Goal: Use online tool/utility: Utilize a website feature to perform a specific function

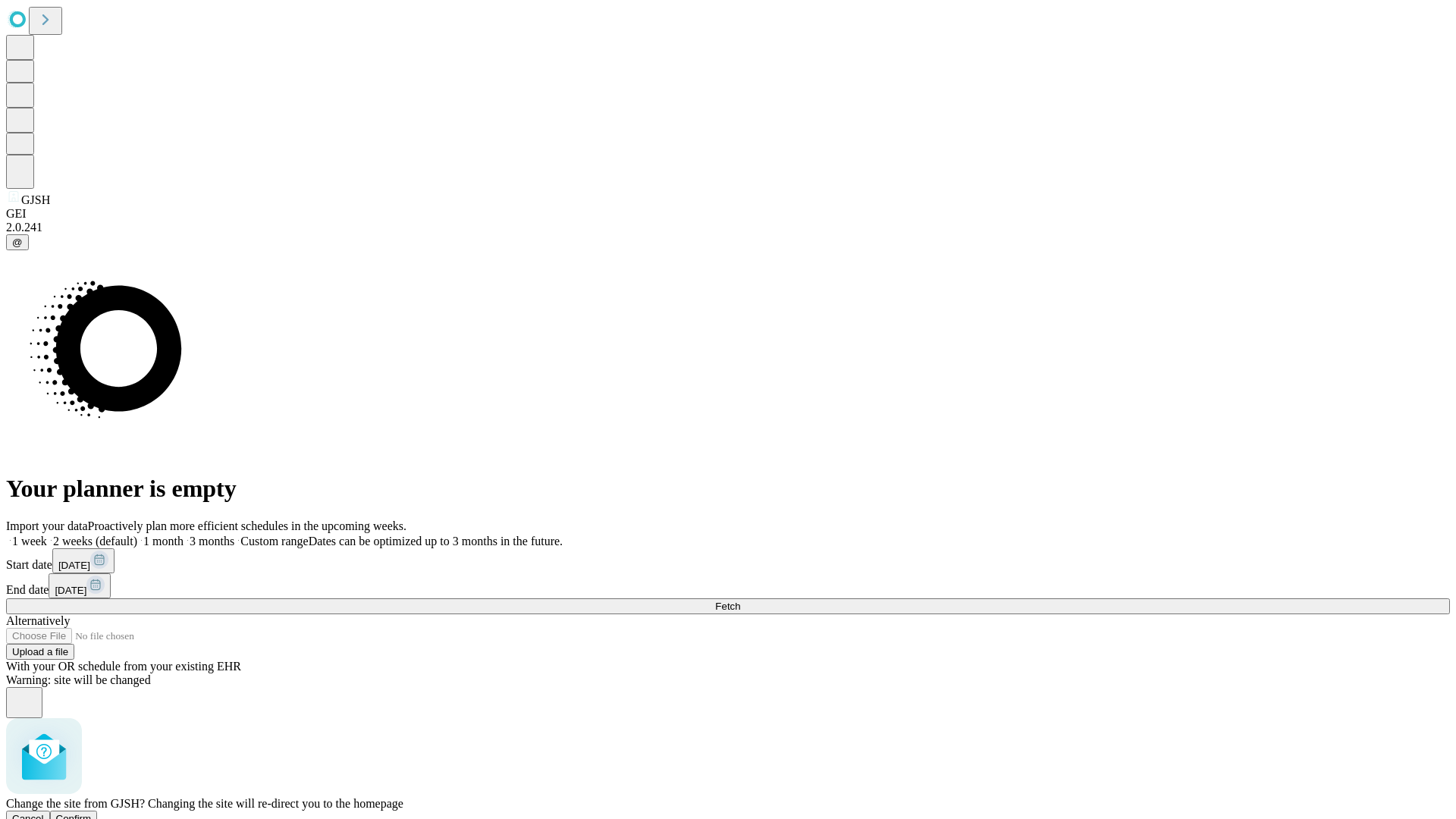
click at [92, 813] on span "Confirm" at bounding box center [74, 818] width 36 height 11
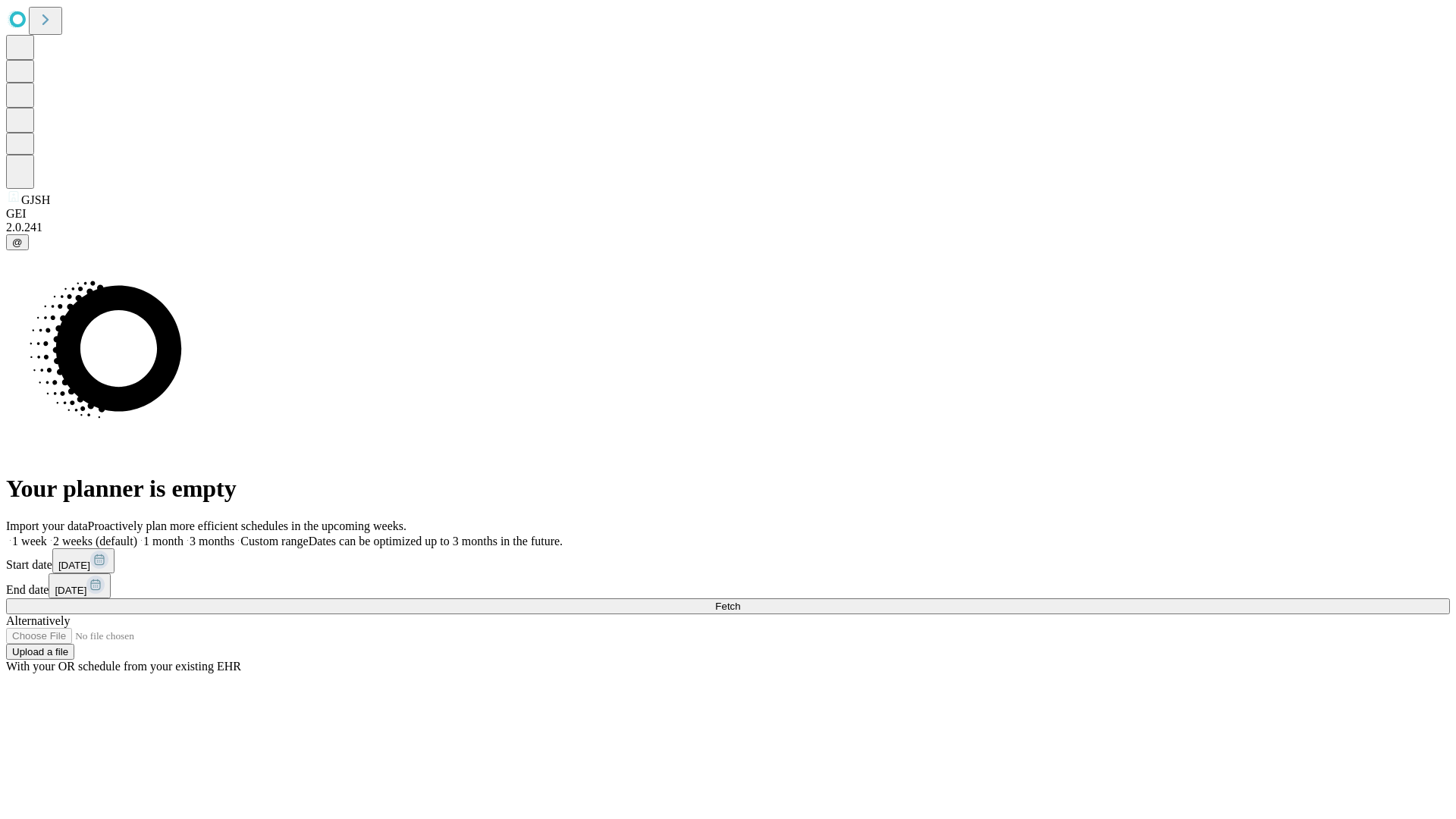
click at [47, 534] on label "1 week" at bounding box center [26, 540] width 41 height 13
click at [741, 601] on span "Fetch" at bounding box center [728, 606] width 25 height 11
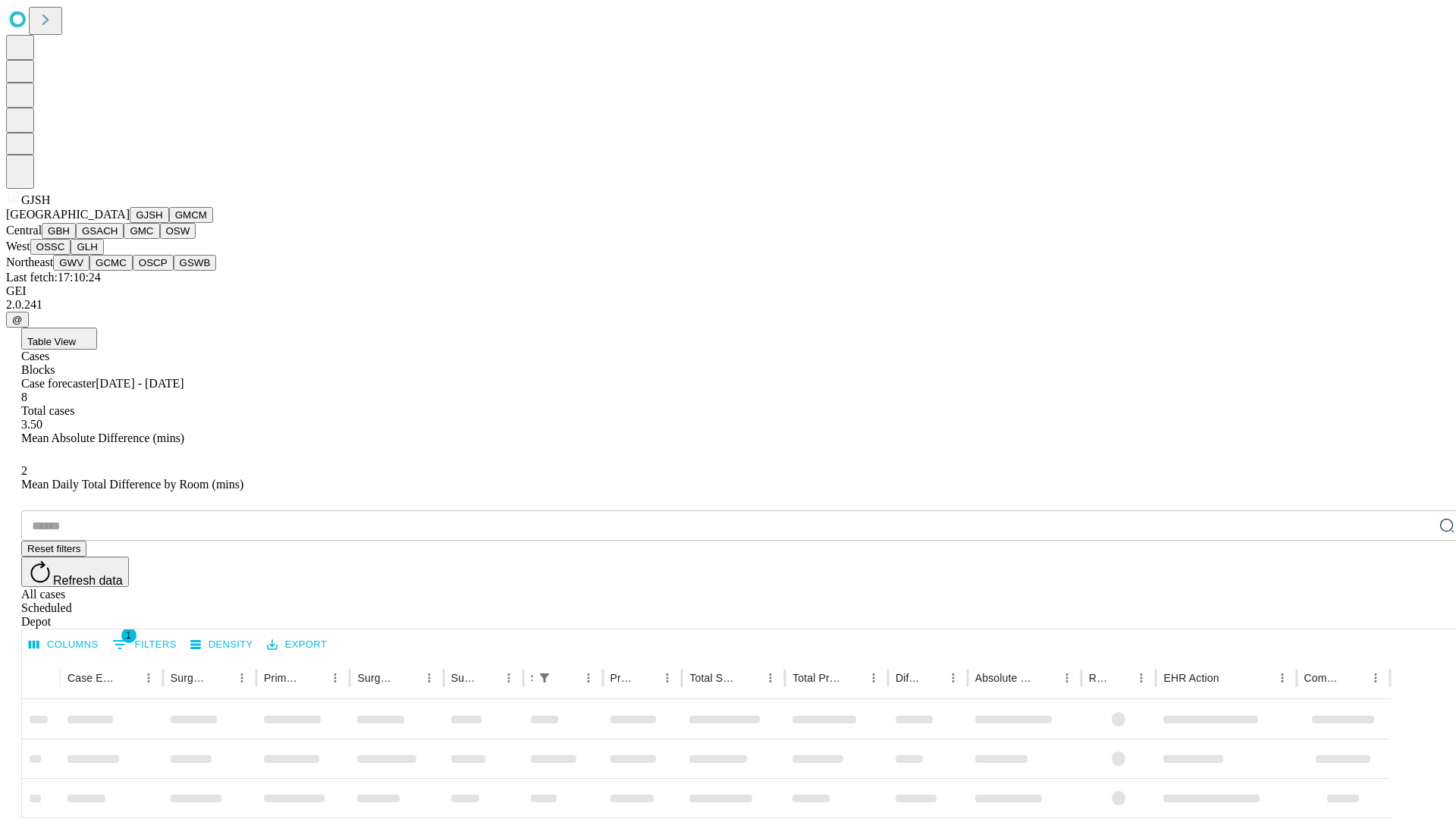
click at [169, 223] on button "GMCM" at bounding box center [191, 215] width 44 height 16
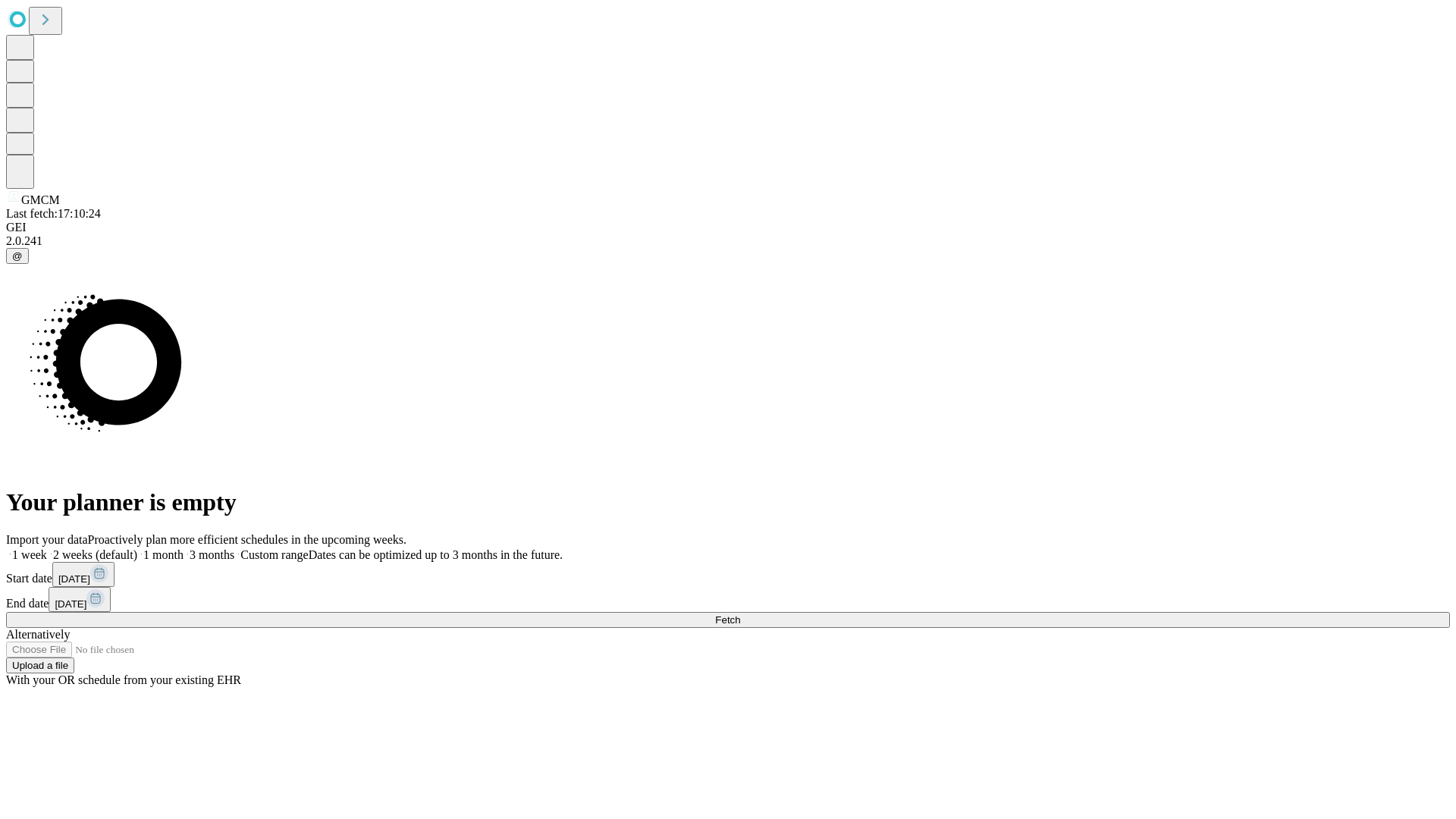
click at [47, 549] on label "1 week" at bounding box center [26, 554] width 41 height 13
click at [741, 614] on span "Fetch" at bounding box center [728, 620] width 25 height 11
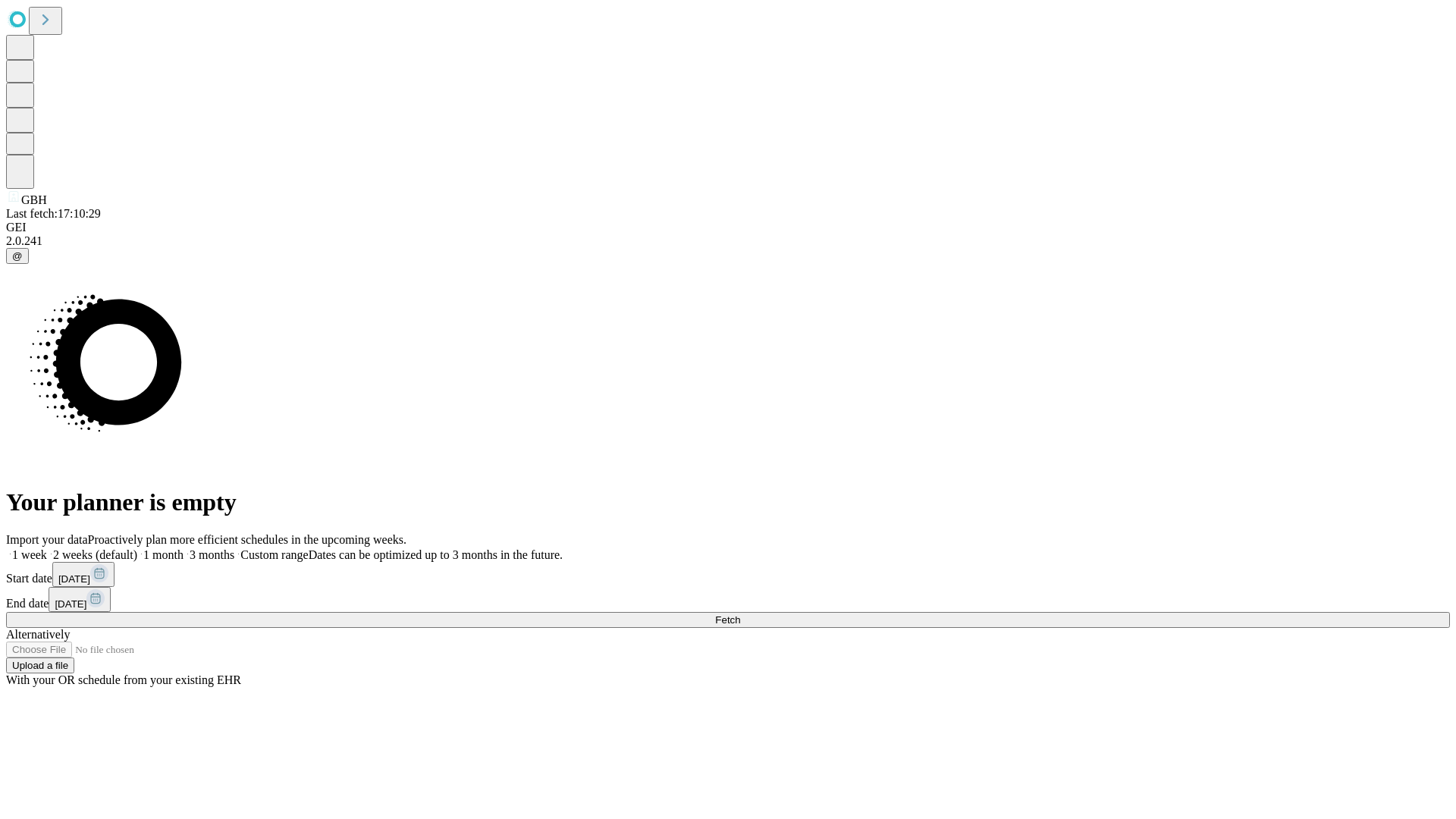
click at [47, 549] on label "1 week" at bounding box center [26, 554] width 41 height 13
click at [741, 614] on span "Fetch" at bounding box center [728, 620] width 25 height 11
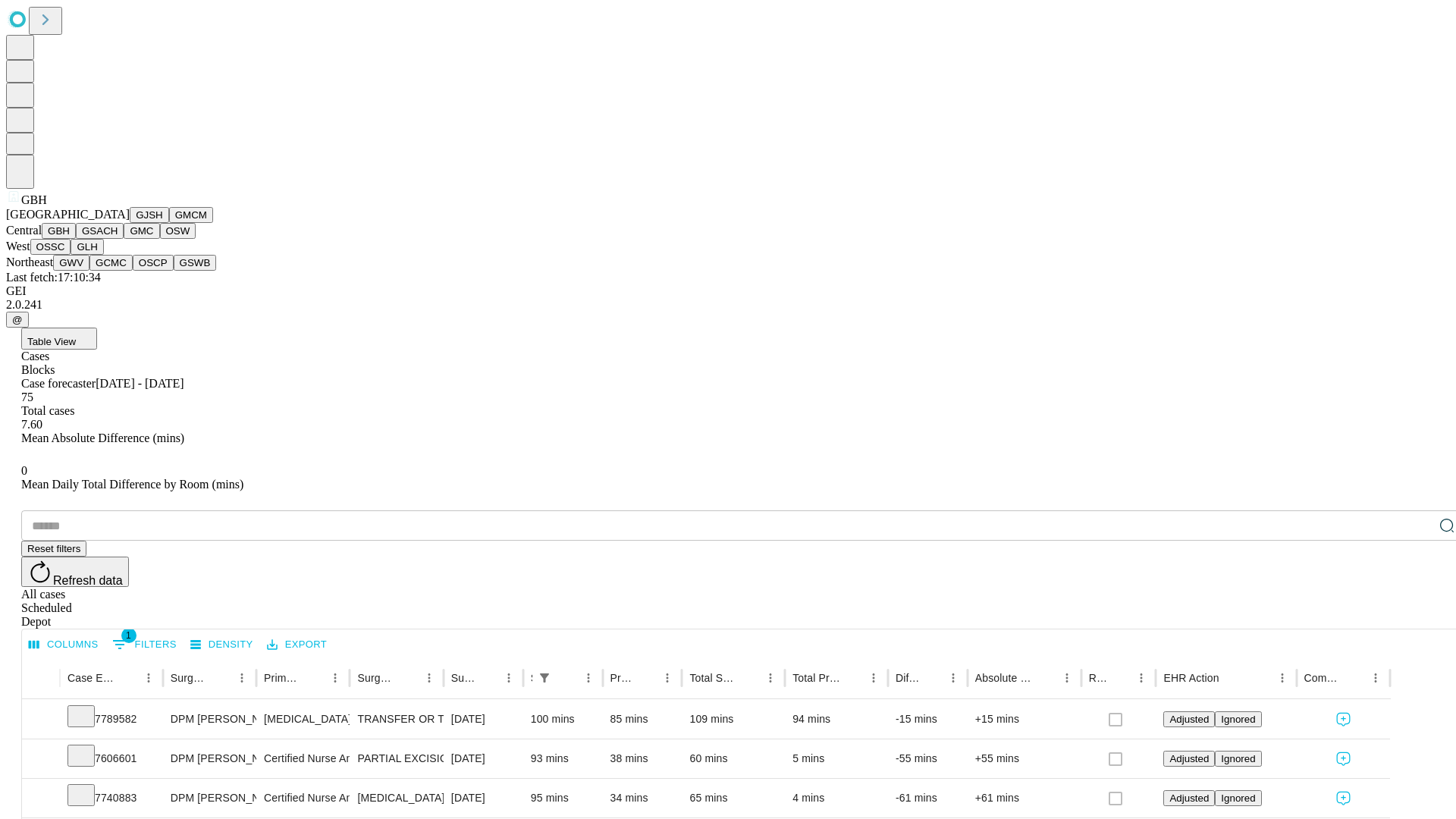
click at [118, 239] on button "GSACH" at bounding box center [100, 231] width 48 height 16
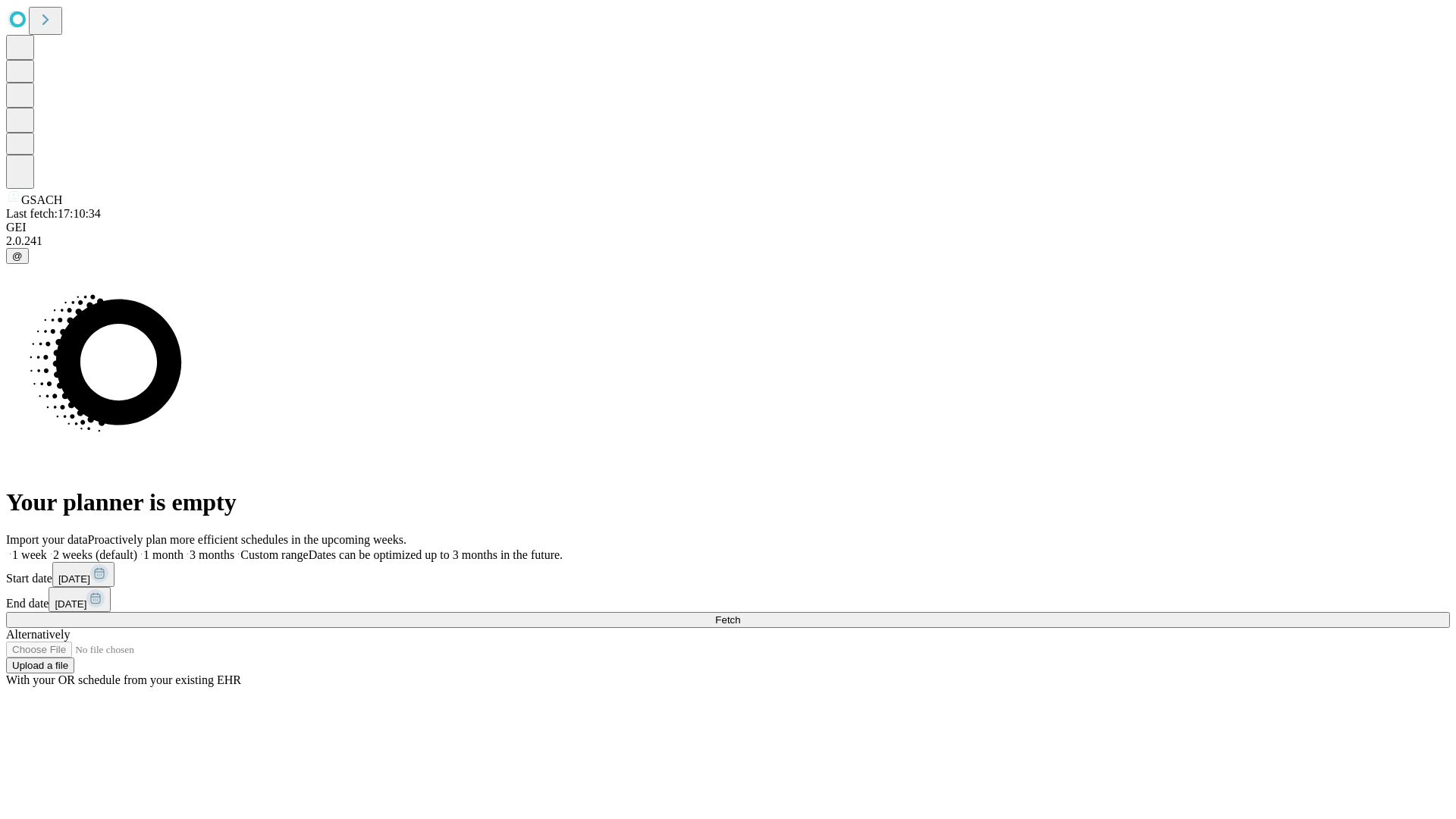
click at [47, 549] on label "1 week" at bounding box center [26, 554] width 41 height 13
click at [741, 614] on span "Fetch" at bounding box center [728, 620] width 25 height 11
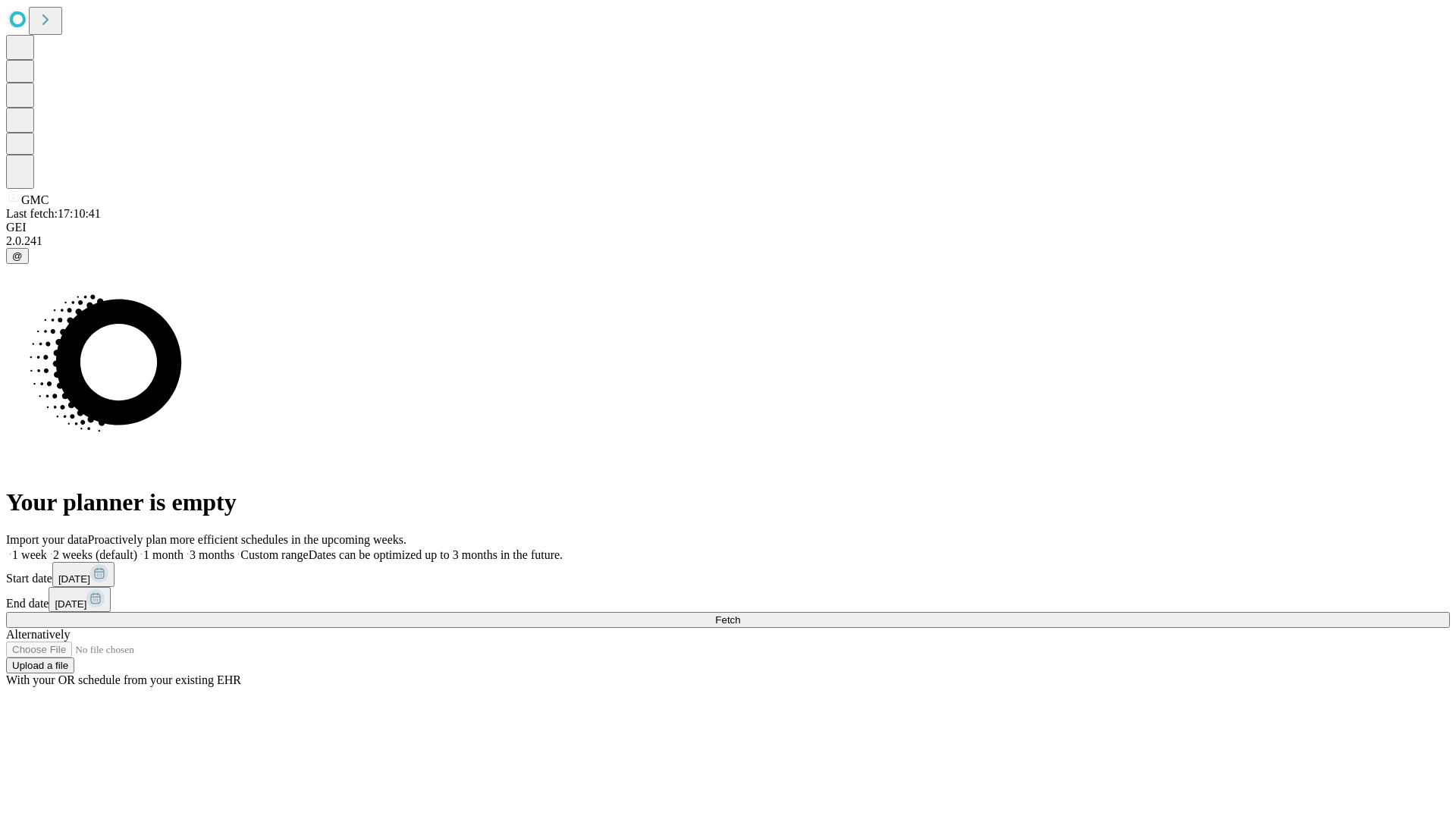
click at [741, 614] on span "Fetch" at bounding box center [728, 620] width 25 height 11
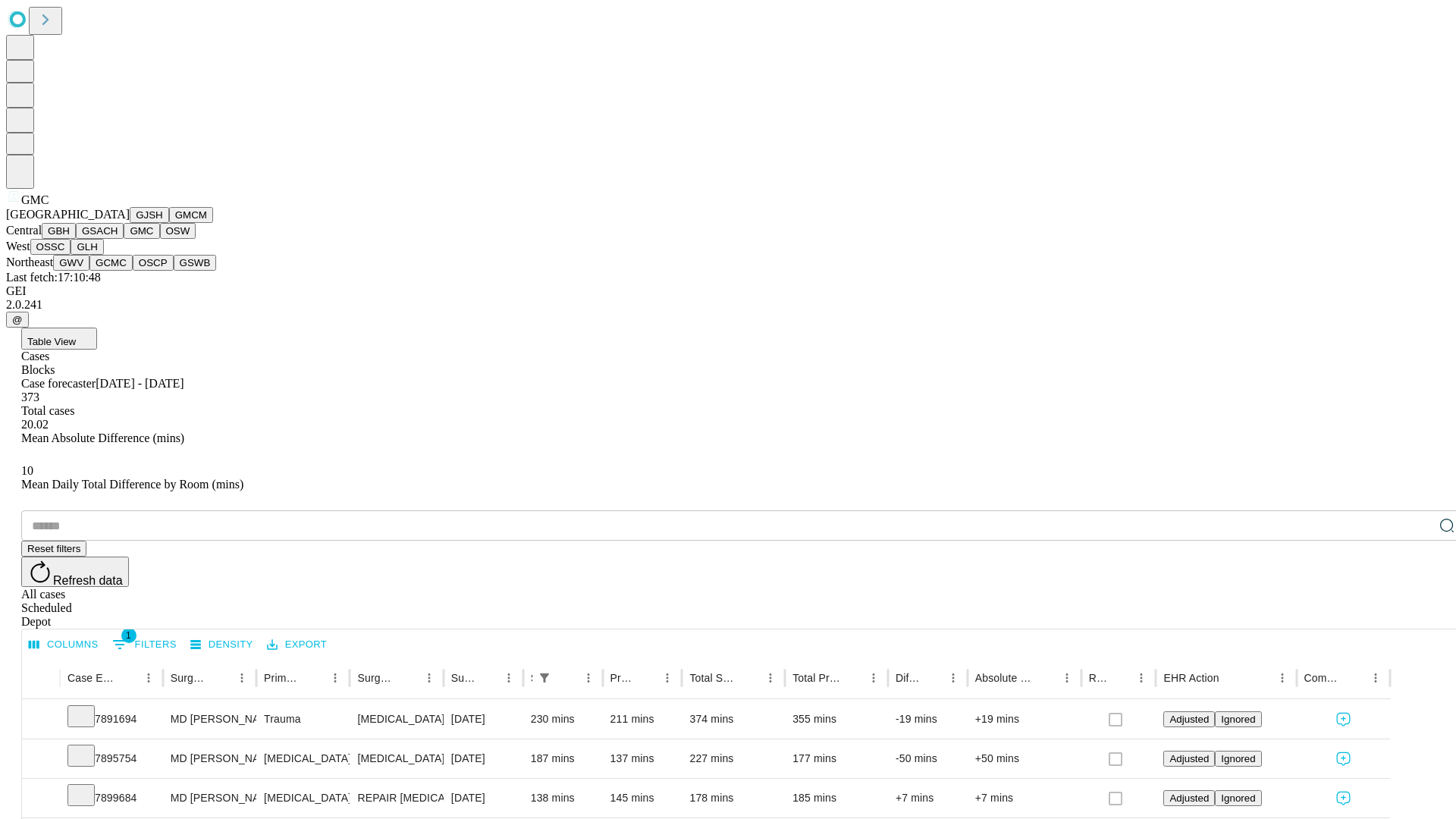
click at [160, 239] on button "OSW" at bounding box center [178, 231] width 36 height 16
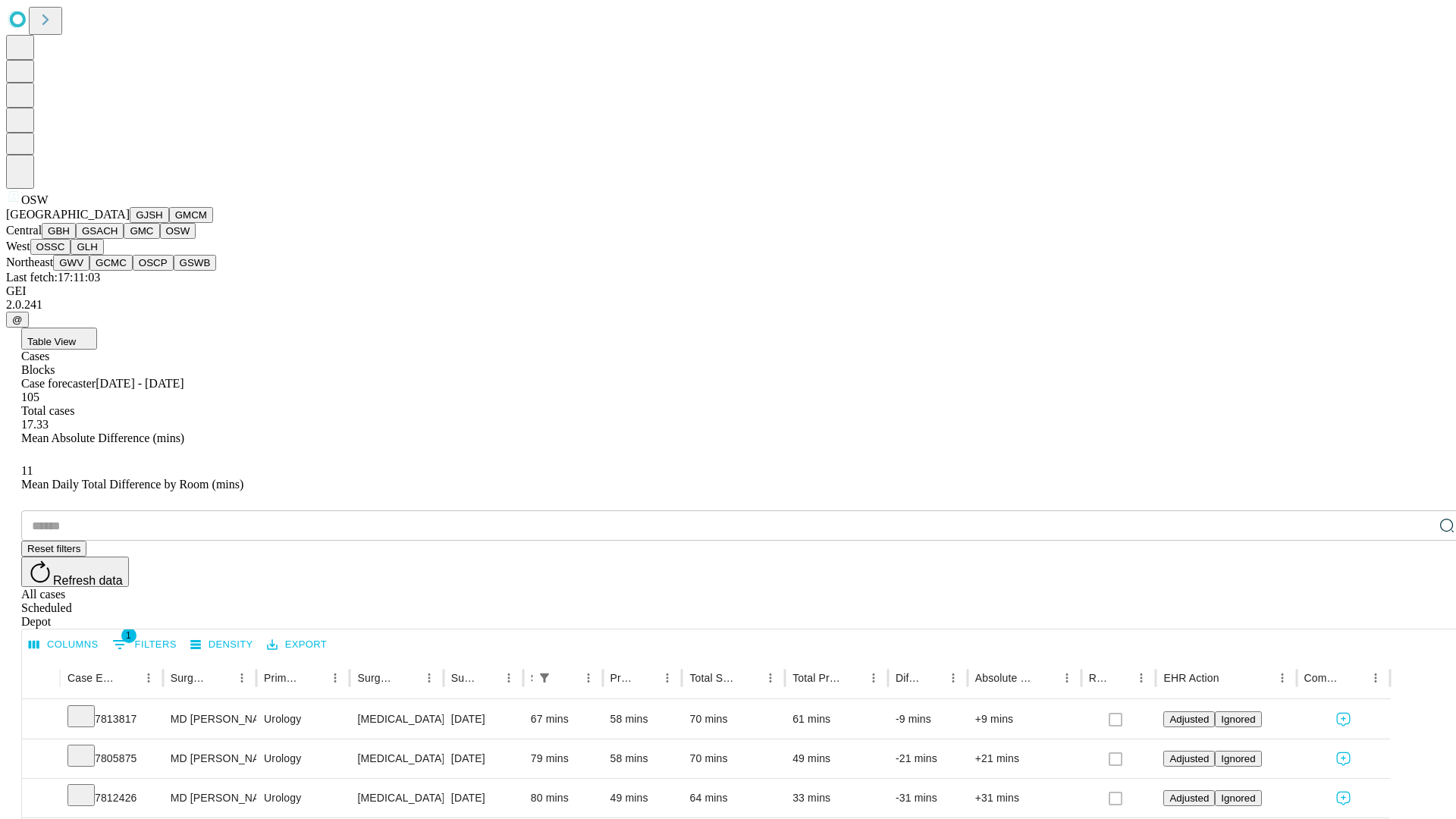
click at [71, 254] on button "OSSC" at bounding box center [51, 247] width 41 height 16
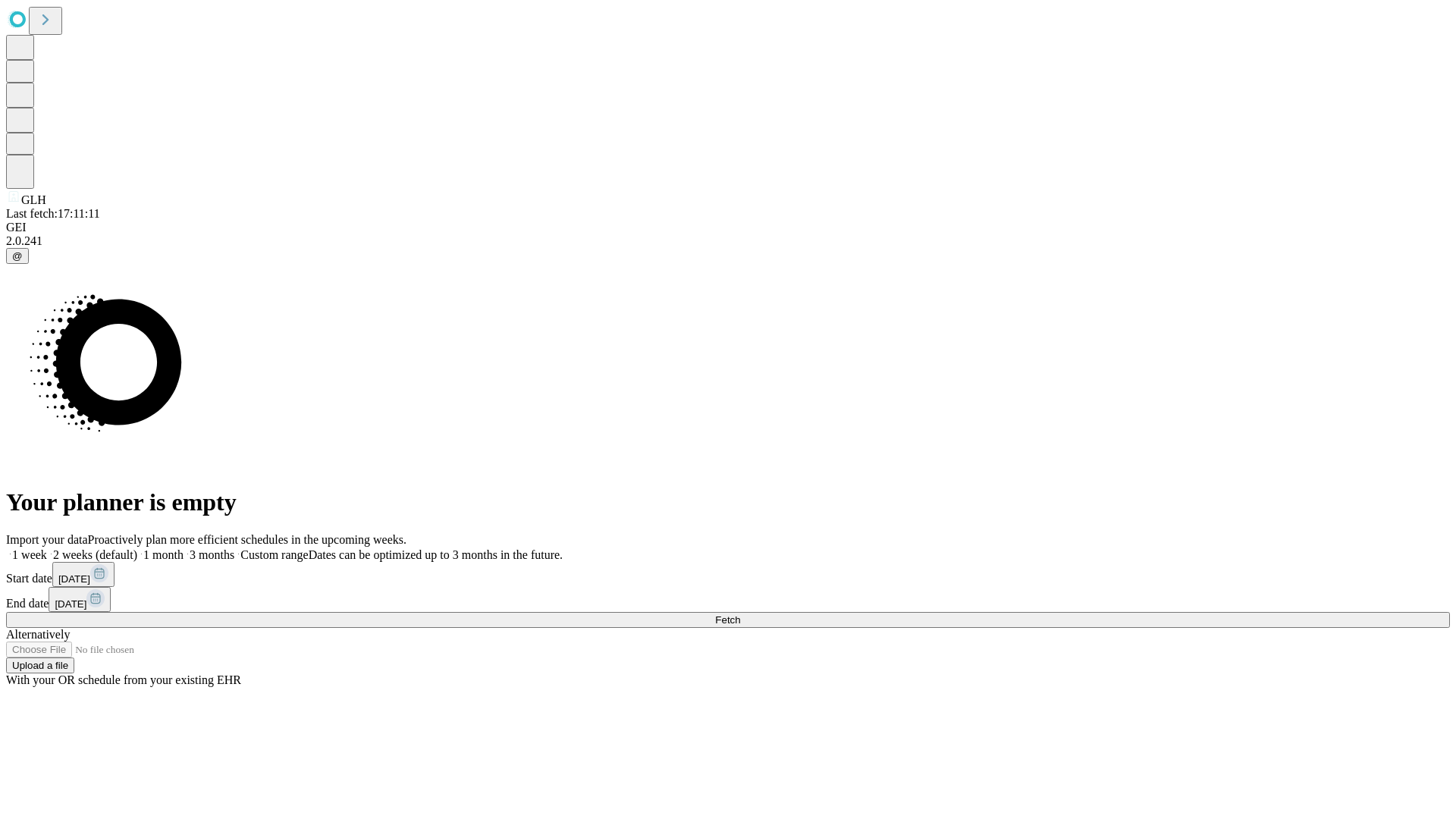
click at [47, 549] on label "1 week" at bounding box center [26, 554] width 41 height 13
click at [741, 614] on span "Fetch" at bounding box center [728, 620] width 25 height 11
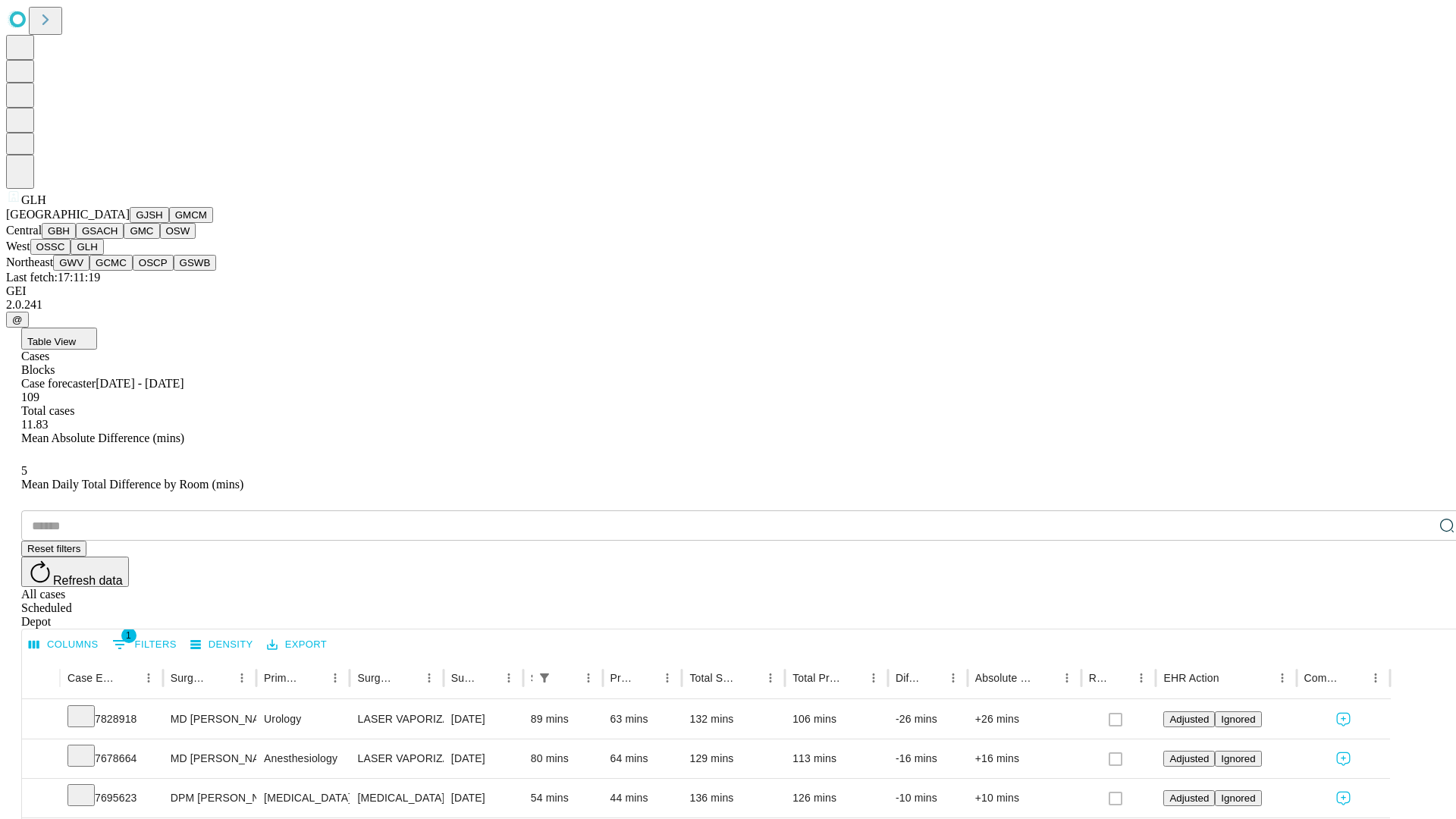
click at [90, 270] on button "GWV" at bounding box center [71, 262] width 36 height 16
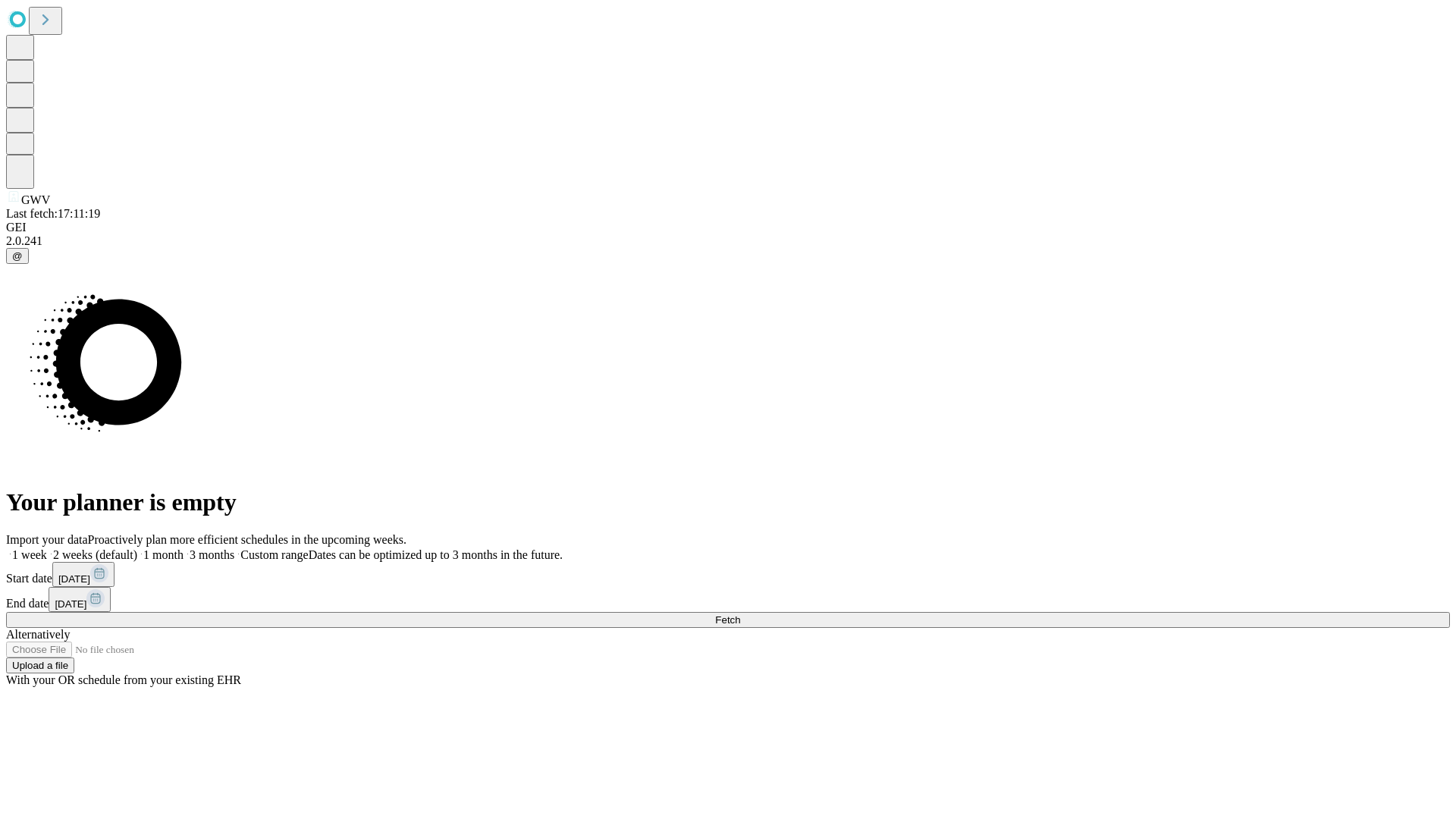
click at [47, 549] on label "1 week" at bounding box center [26, 554] width 41 height 13
click at [741, 614] on span "Fetch" at bounding box center [728, 620] width 25 height 11
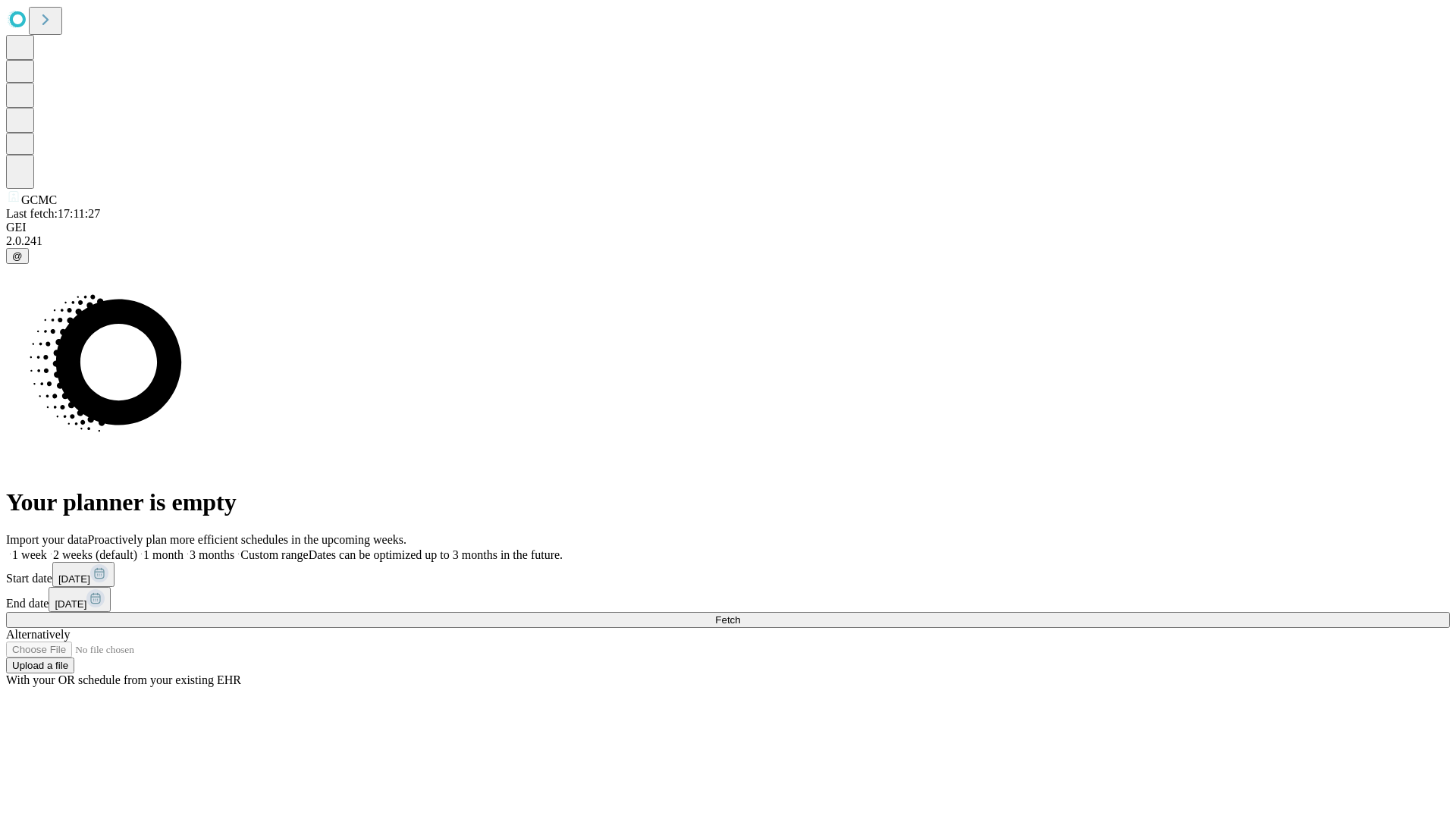
click at [47, 549] on label "1 week" at bounding box center [26, 554] width 41 height 13
click at [741, 614] on span "Fetch" at bounding box center [728, 620] width 25 height 11
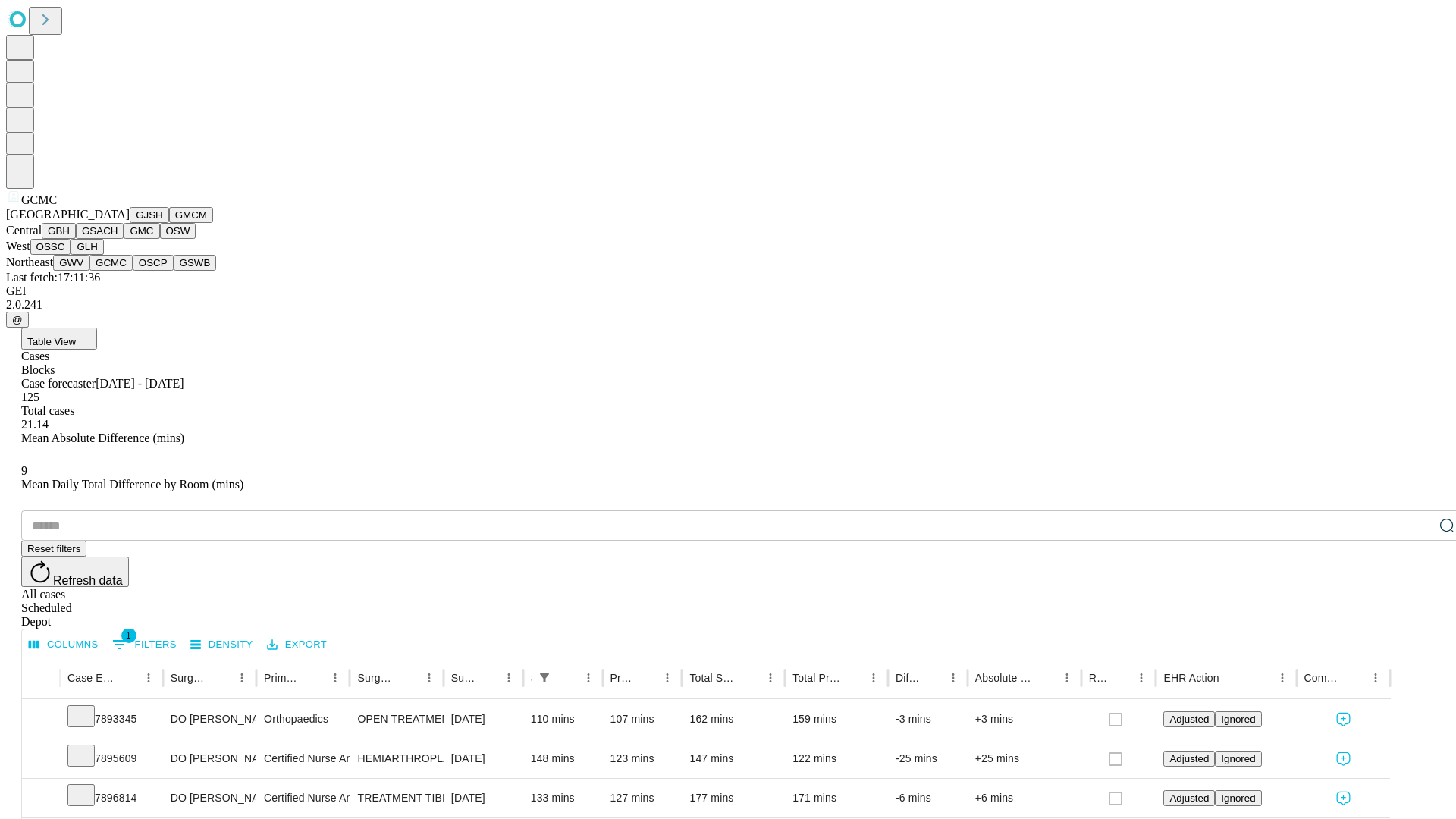
click at [133, 270] on button "OSCP" at bounding box center [153, 262] width 41 height 16
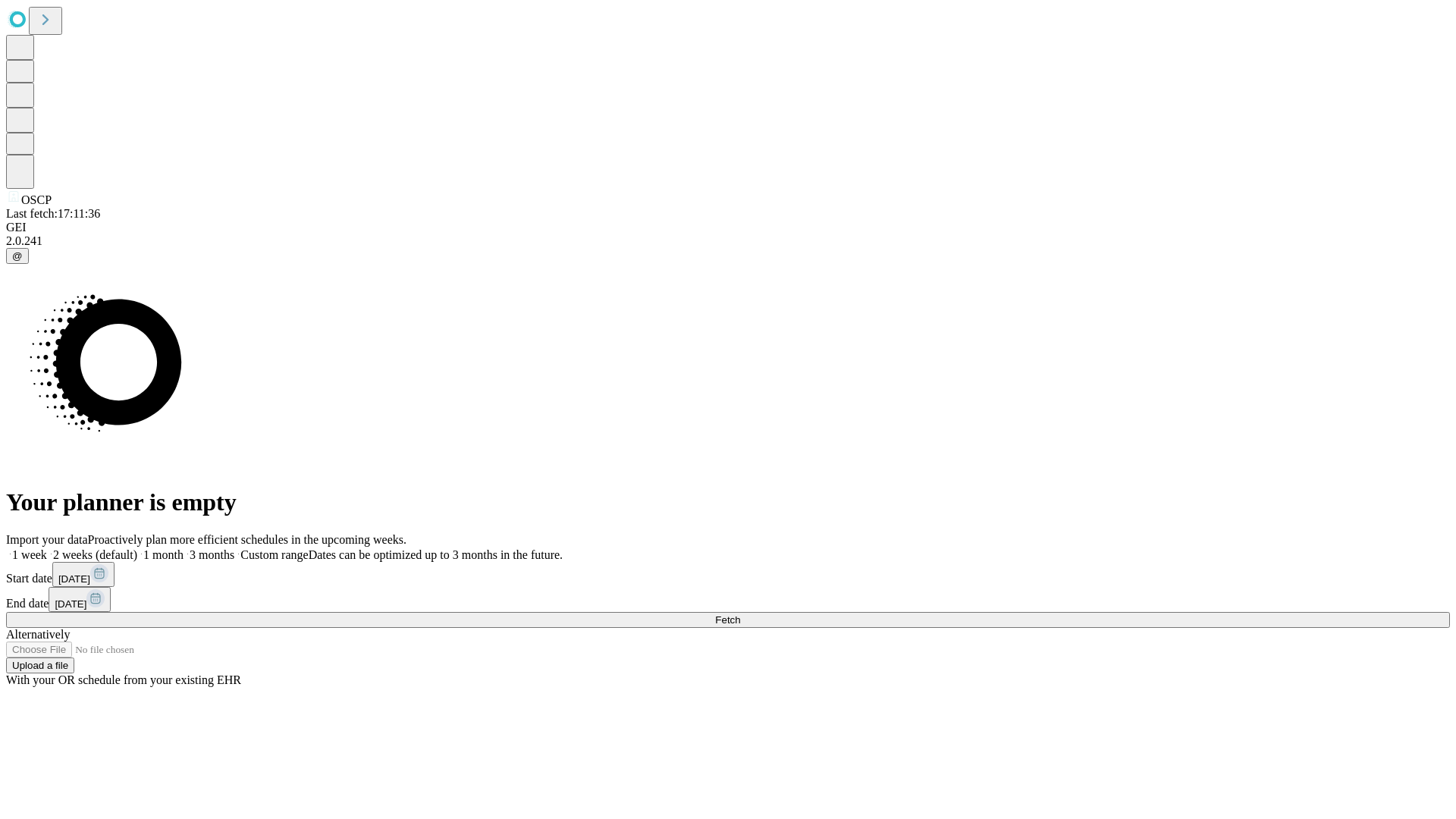
click at [47, 549] on label "1 week" at bounding box center [26, 554] width 41 height 13
click at [741, 614] on span "Fetch" at bounding box center [728, 620] width 25 height 11
